Goal: Find contact information: Find contact information

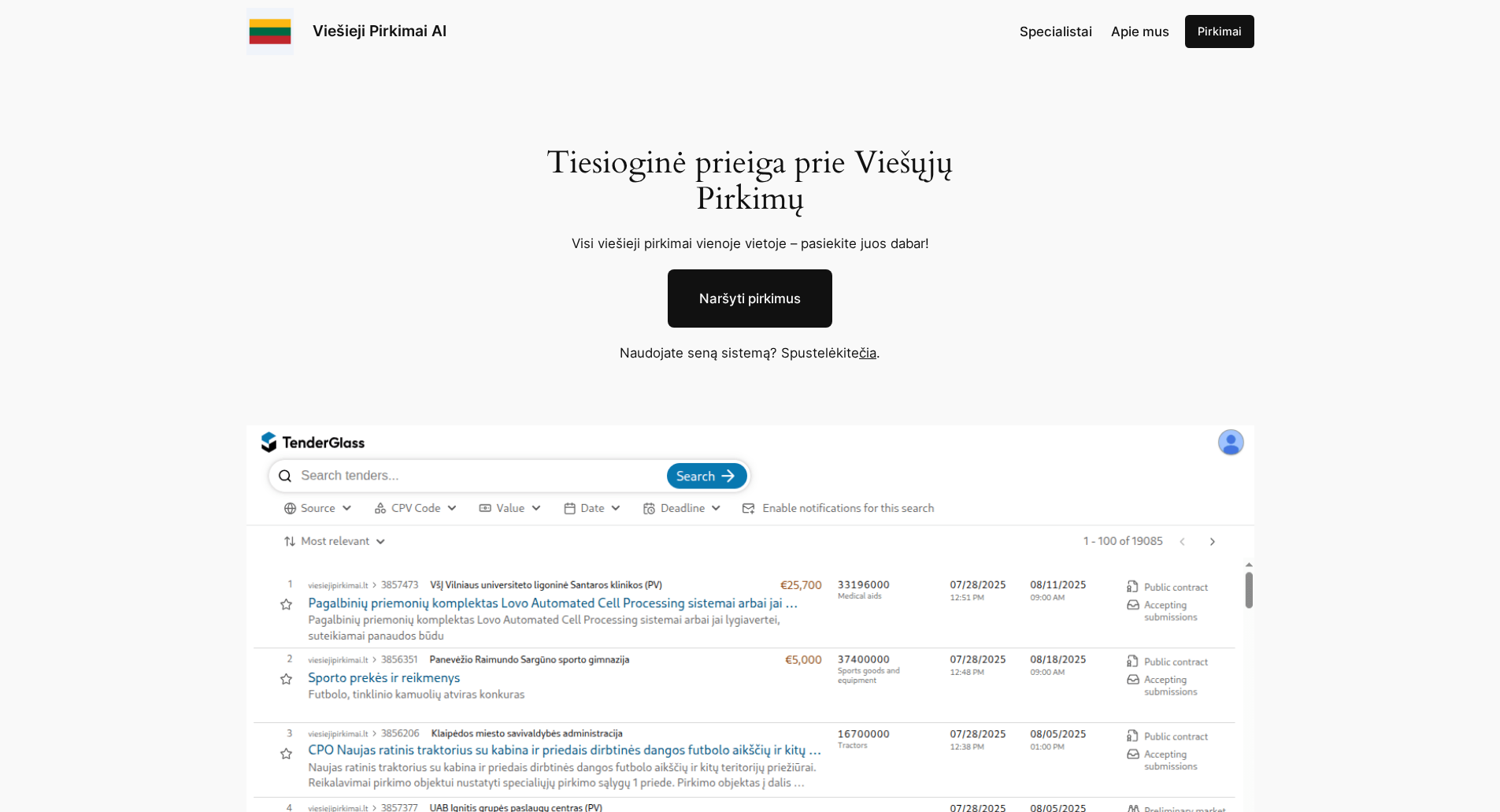
click at [875, 355] on link "čia" at bounding box center [867, 352] width 17 height 16
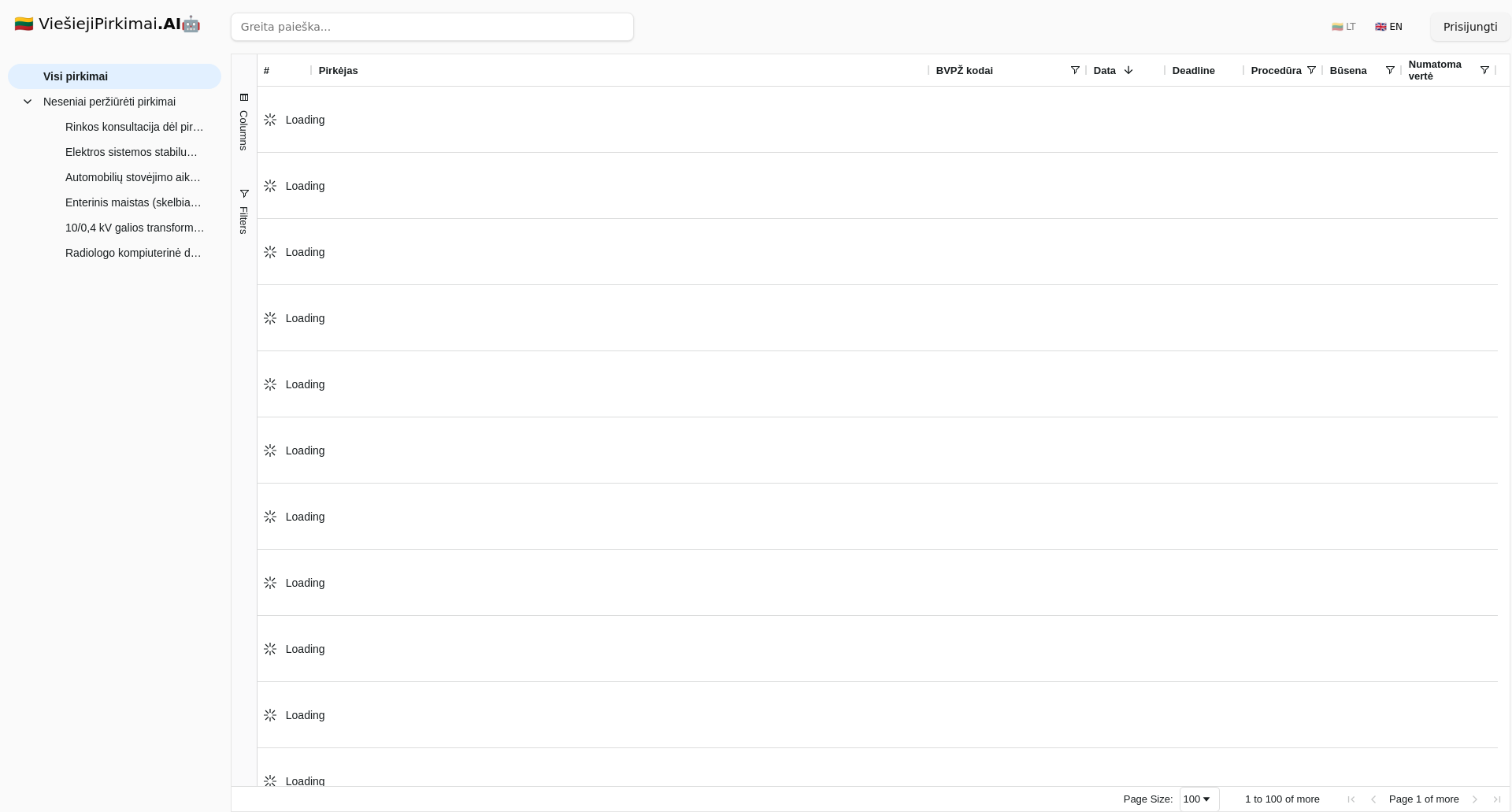
click at [574, 135] on div "Loading" at bounding box center [877, 119] width 1240 height 67
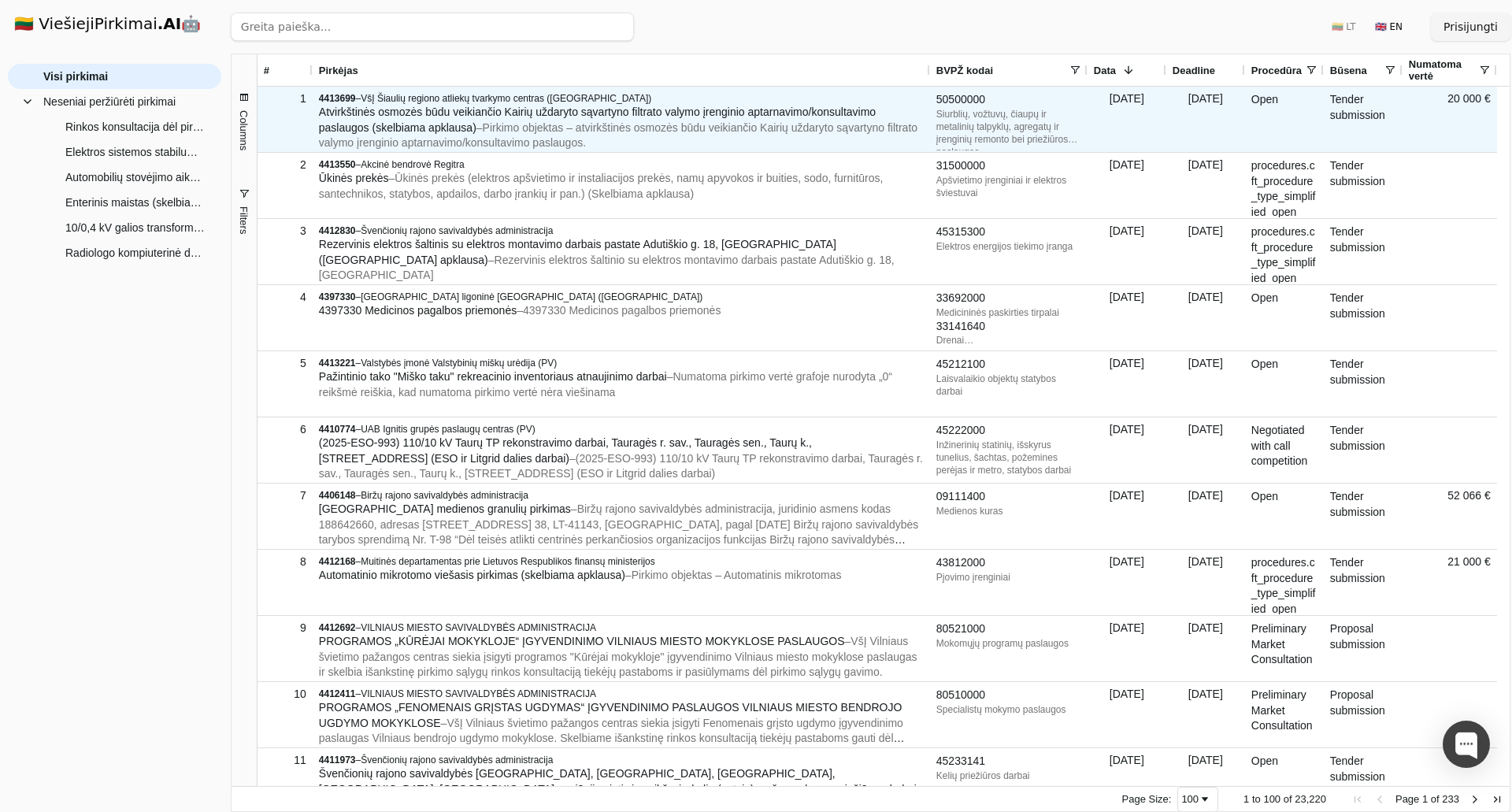
click at [591, 121] on span "– Pirkimo objektas – atvirkštinės osmozės būdu veikiančio Kairių uždaryto sąvar…" at bounding box center [618, 135] width 599 height 29
